Goal: Task Accomplishment & Management: Complete application form

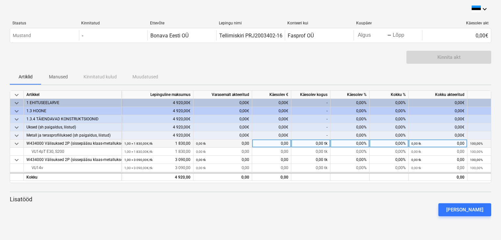
click at [337, 142] on div "0,00%" at bounding box center [349, 144] width 39 height 8
type input "70"
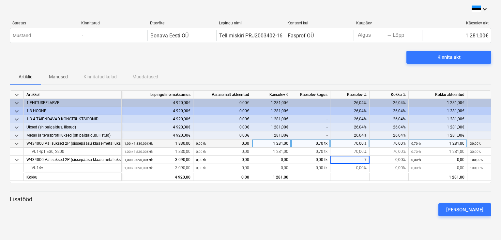
type input "70"
click at [340, 143] on div "70,00%" at bounding box center [349, 144] width 39 height 8
type input "90"
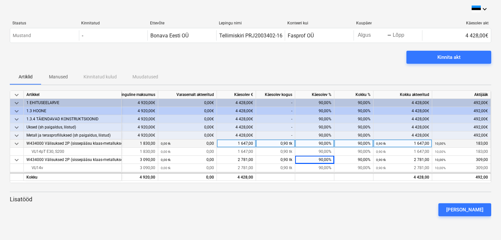
click at [321, 143] on div "90,00%" at bounding box center [314, 144] width 39 height 8
type input "80"
type input "85"
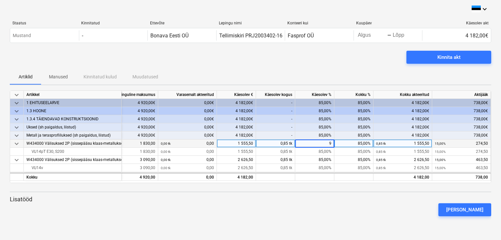
type input "90"
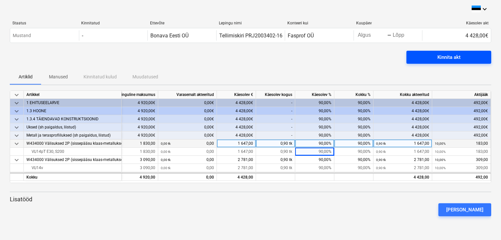
click at [456, 59] on div "Kinnita akt" at bounding box center [448, 57] width 23 height 8
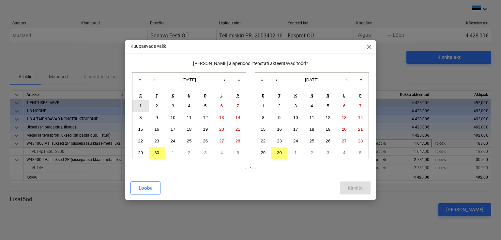
click at [141, 105] on button "1" at bounding box center [140, 106] width 16 height 12
click at [285, 152] on button "30" at bounding box center [279, 153] width 16 height 12
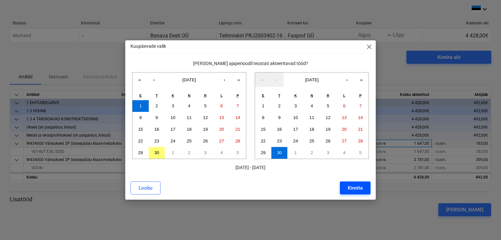
click at [358, 188] on div "Kinnita" at bounding box center [354, 188] width 15 height 8
